Goal: Information Seeking & Learning: Find specific fact

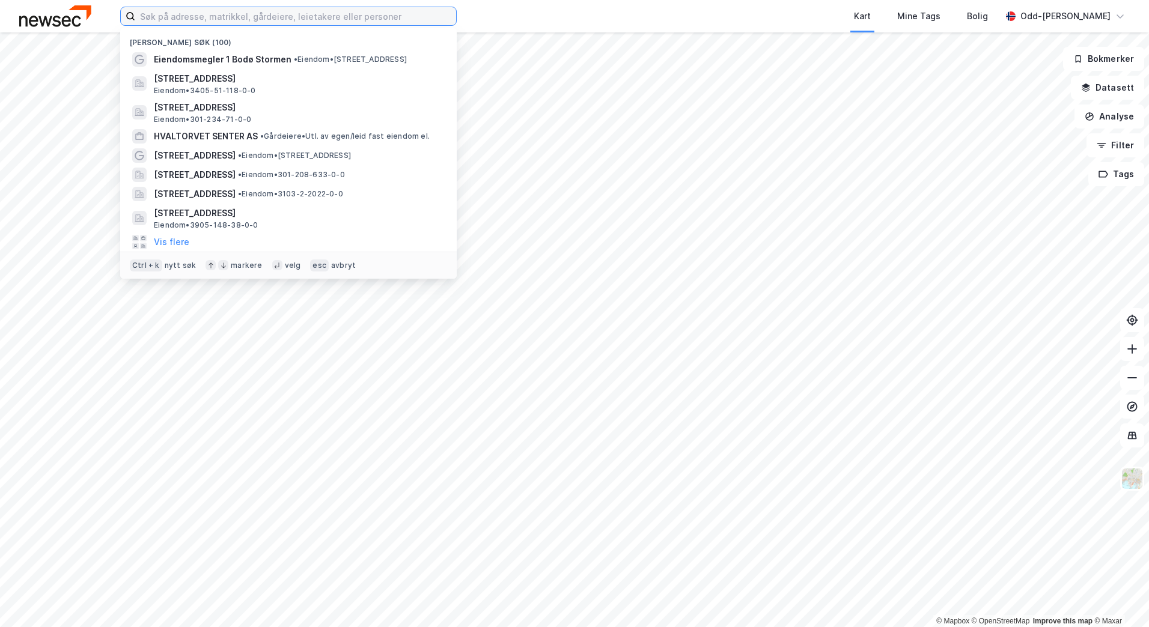
click at [178, 16] on input at bounding box center [295, 16] width 321 height 18
paste input "M00623"
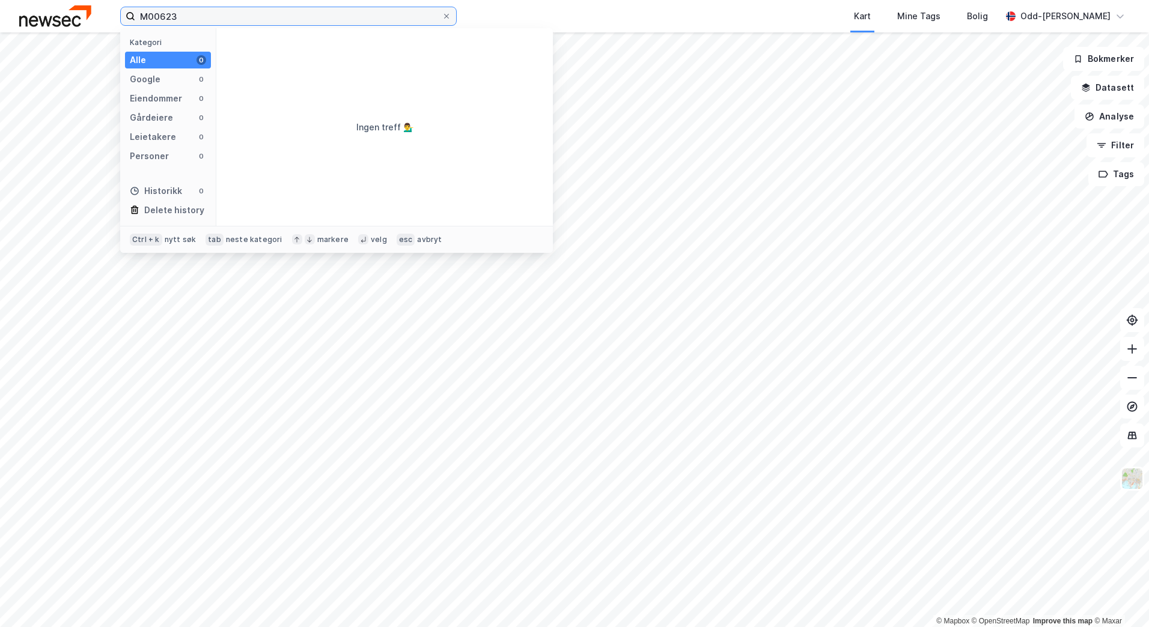
drag, startPoint x: 178, startPoint y: 15, endPoint x: 122, endPoint y: 15, distance: 55.9
click at [118, 11] on div "M00623 Kategori Alle 0 Google 0 Eiendommer 0 Gårdeiere 0 Leietakere 0 Personer …" at bounding box center [574, 16] width 1149 height 32
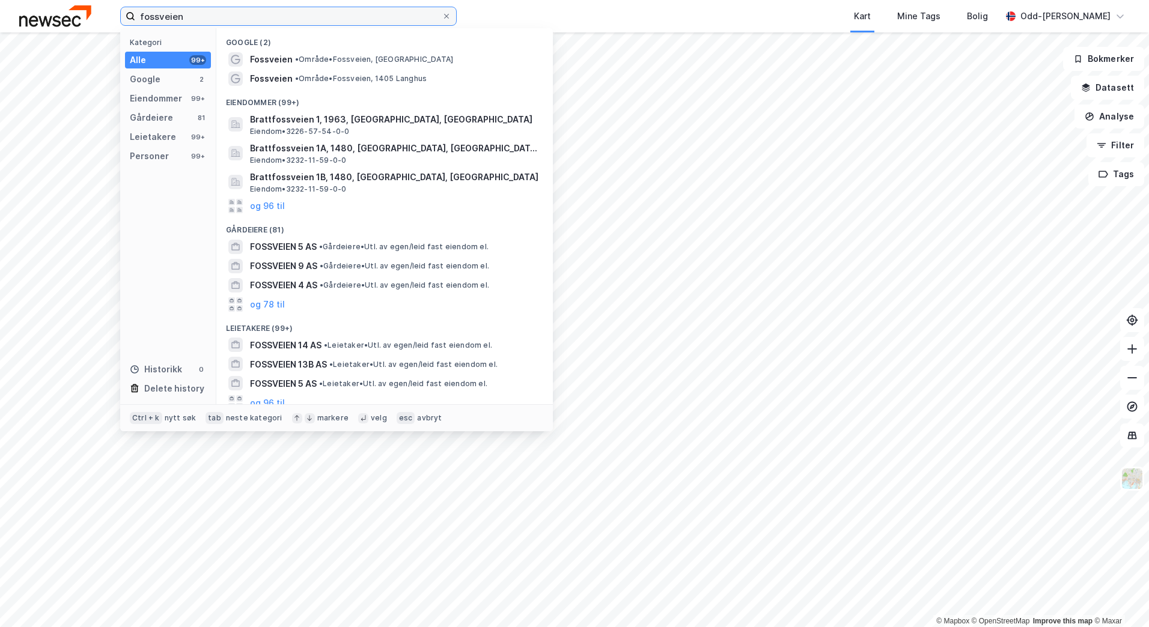
click at [257, 17] on input "fossveien" at bounding box center [288, 16] width 307 height 18
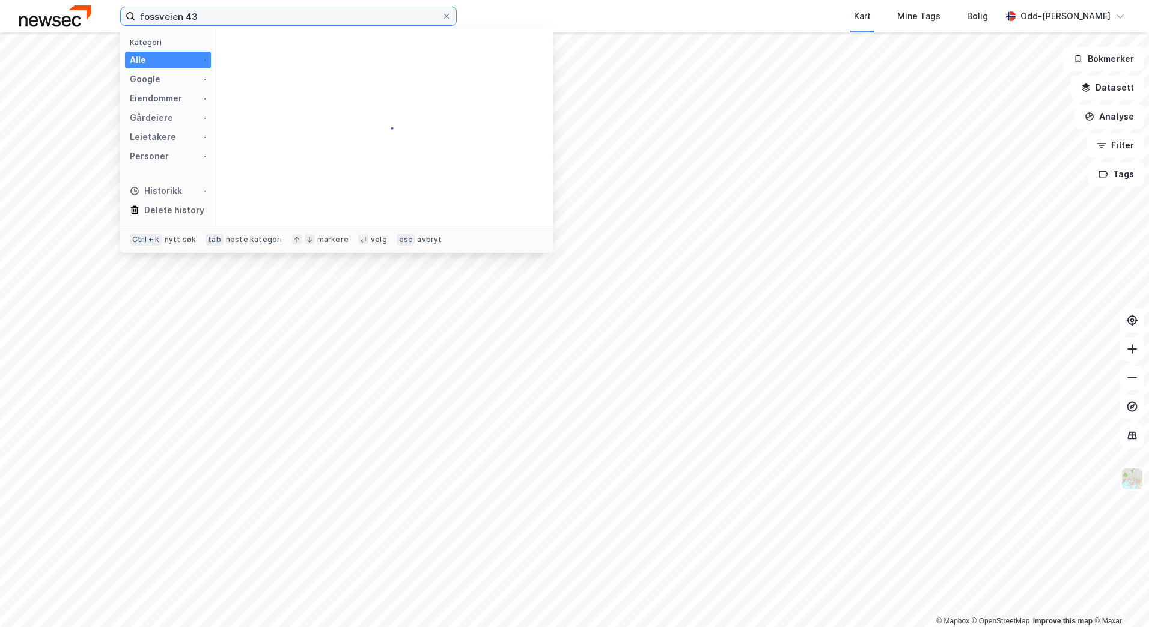
type input "fossveien 43"
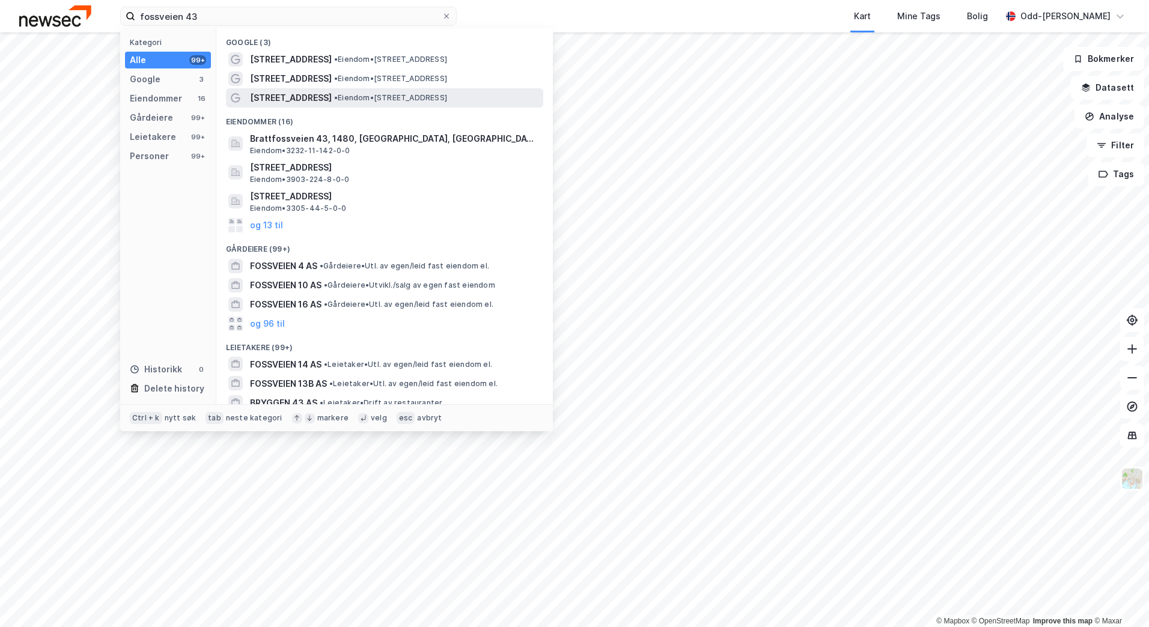
click at [299, 95] on span "[STREET_ADDRESS]" at bounding box center [291, 98] width 82 height 14
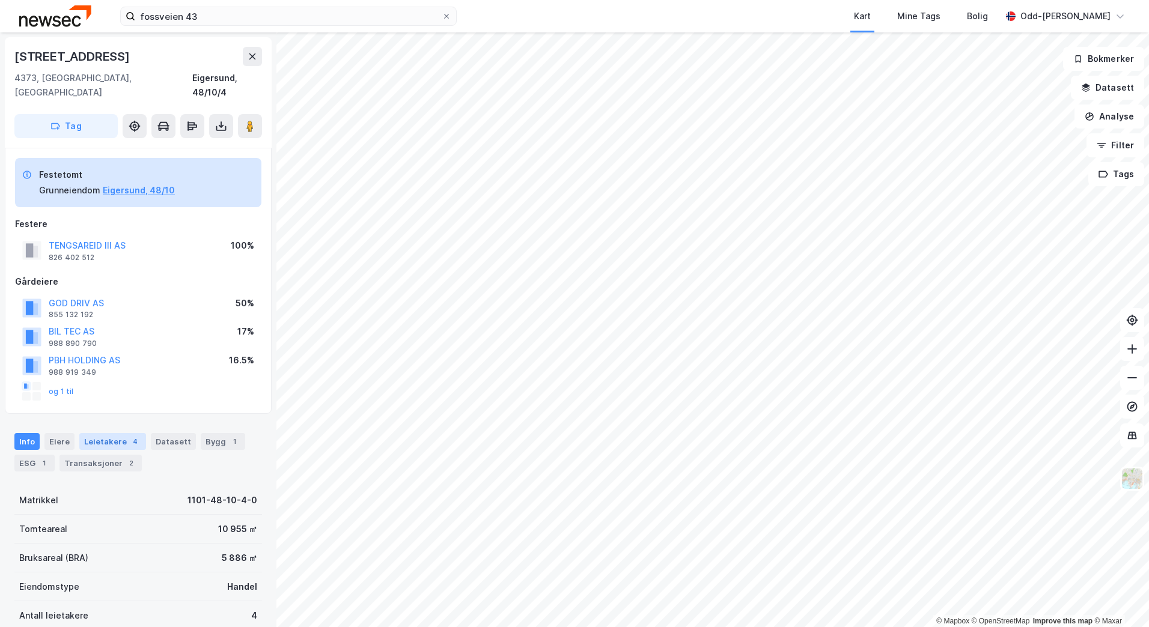
click at [117, 433] on div "Leietakere 4" at bounding box center [112, 441] width 67 height 17
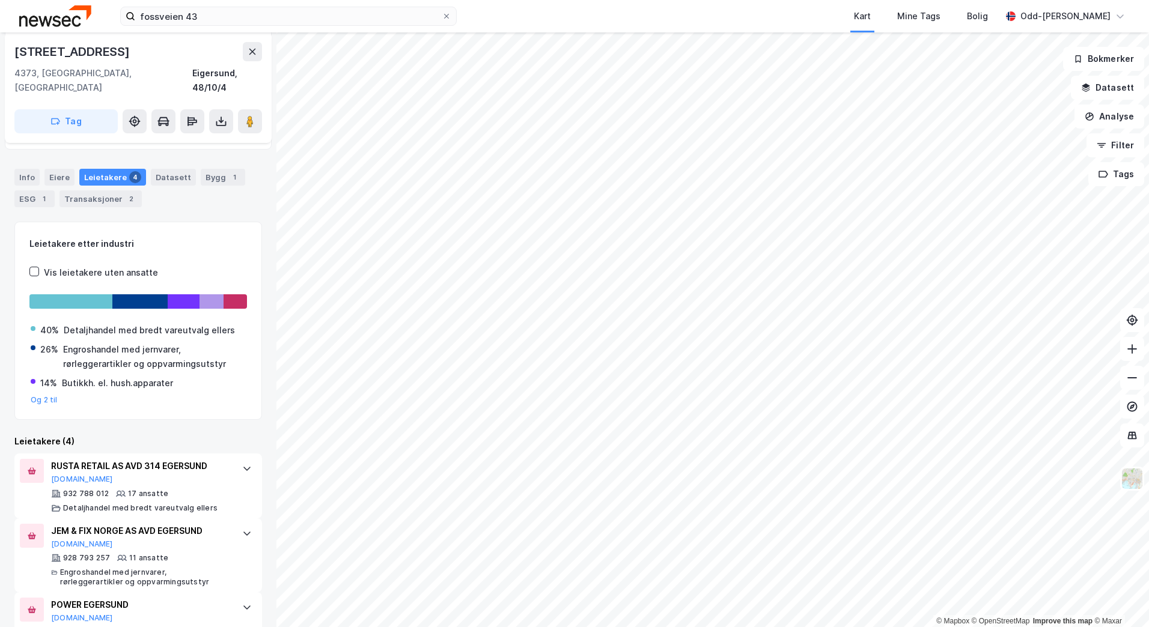
scroll to position [151, 0]
